Goal: Information Seeking & Learning: Learn about a topic

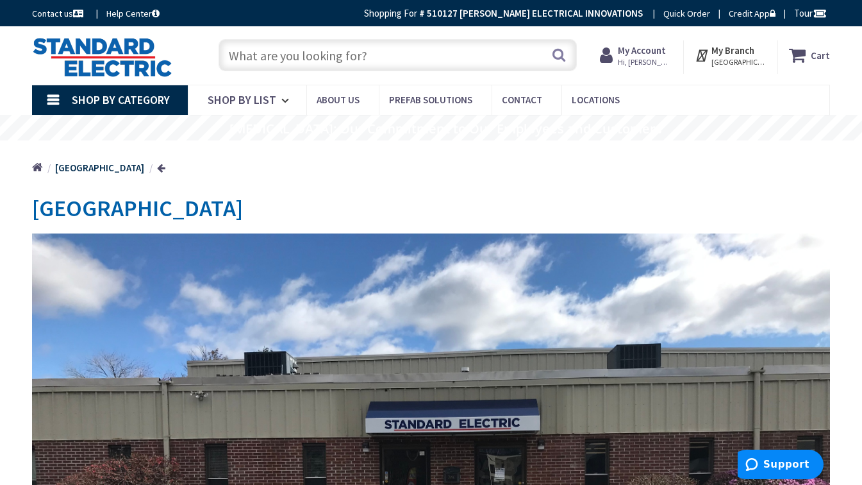
click at [308, 58] on input "text" at bounding box center [398, 55] width 358 height 32
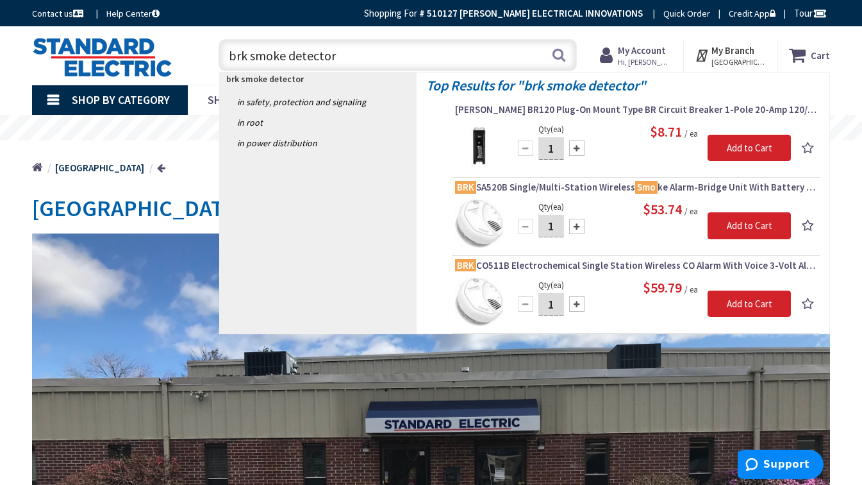
type input "brk smoke detectors"
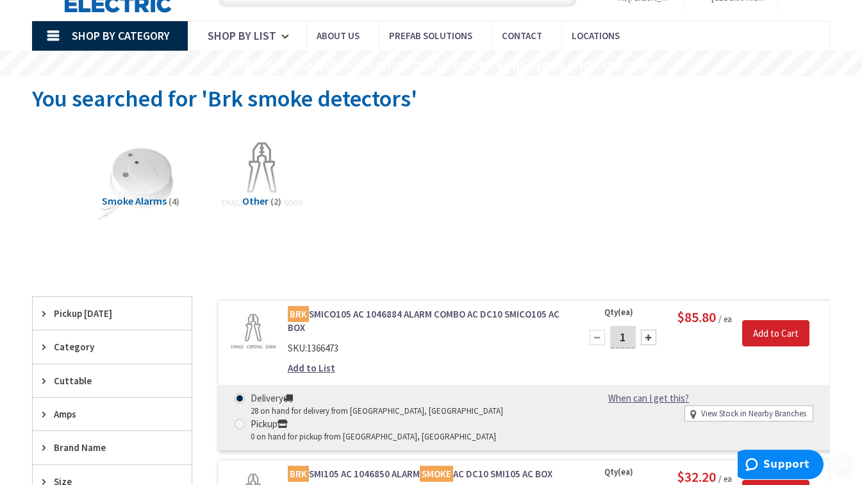
scroll to position [128, 0]
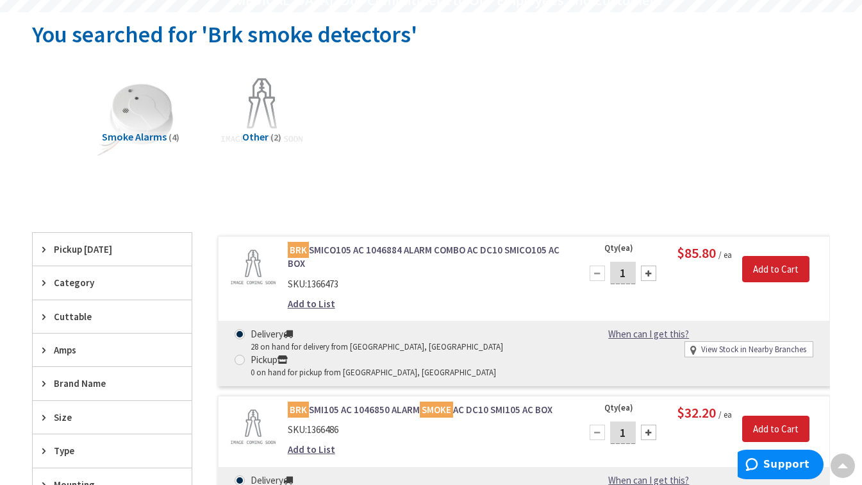
click at [435, 247] on link "BRK SMICO105 AC 1046884 ALARM COMBO AC DC10 SMICO105 AC BOX" at bounding box center [427, 257] width 278 height 28
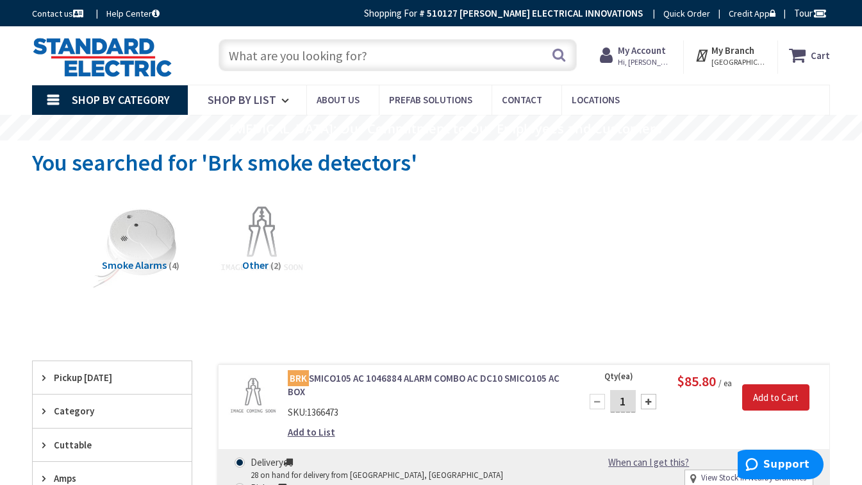
click at [147, 252] on img at bounding box center [141, 240] width 100 height 100
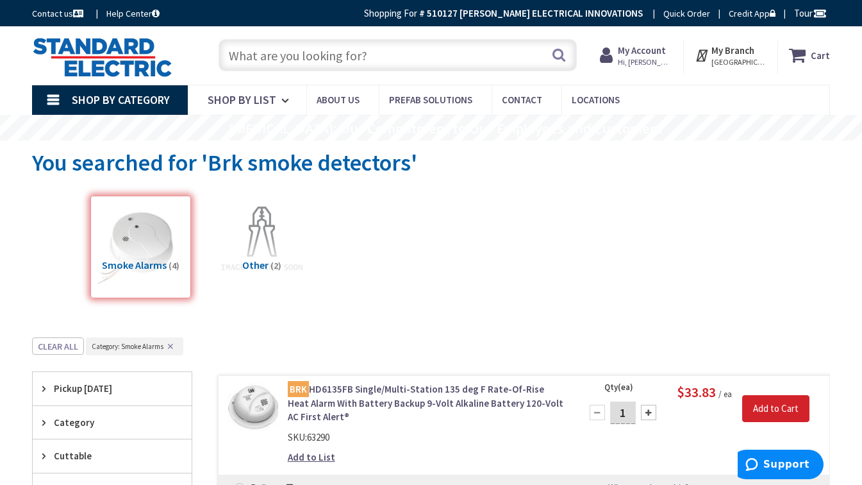
click at [355, 56] on input "text" at bounding box center [398, 55] width 358 height 32
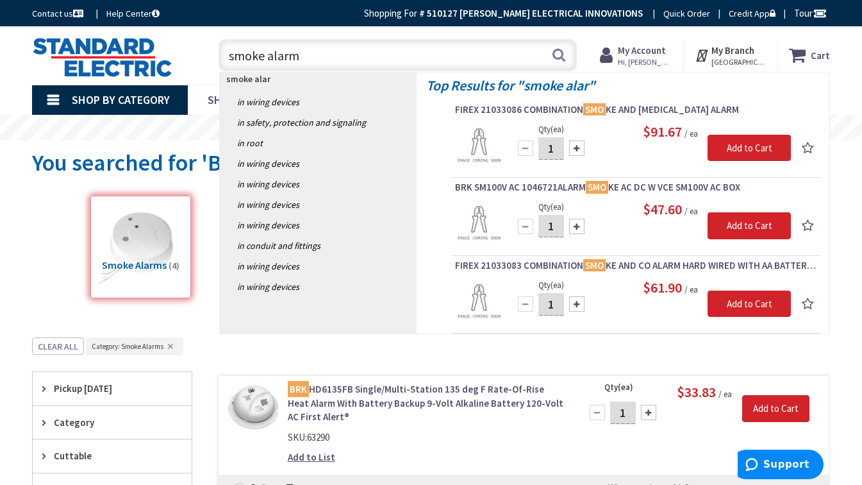
type input "smoke alarms"
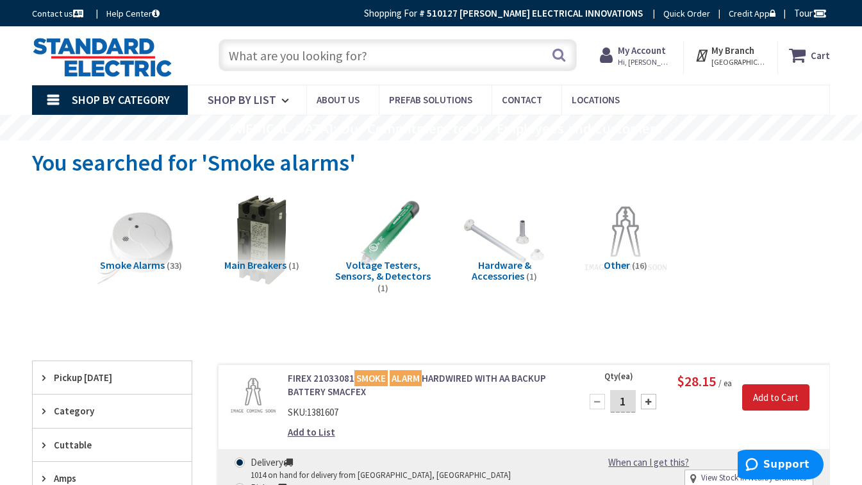
click at [428, 55] on input "text" at bounding box center [398, 55] width 358 height 32
